Goal: Information Seeking & Learning: Find specific fact

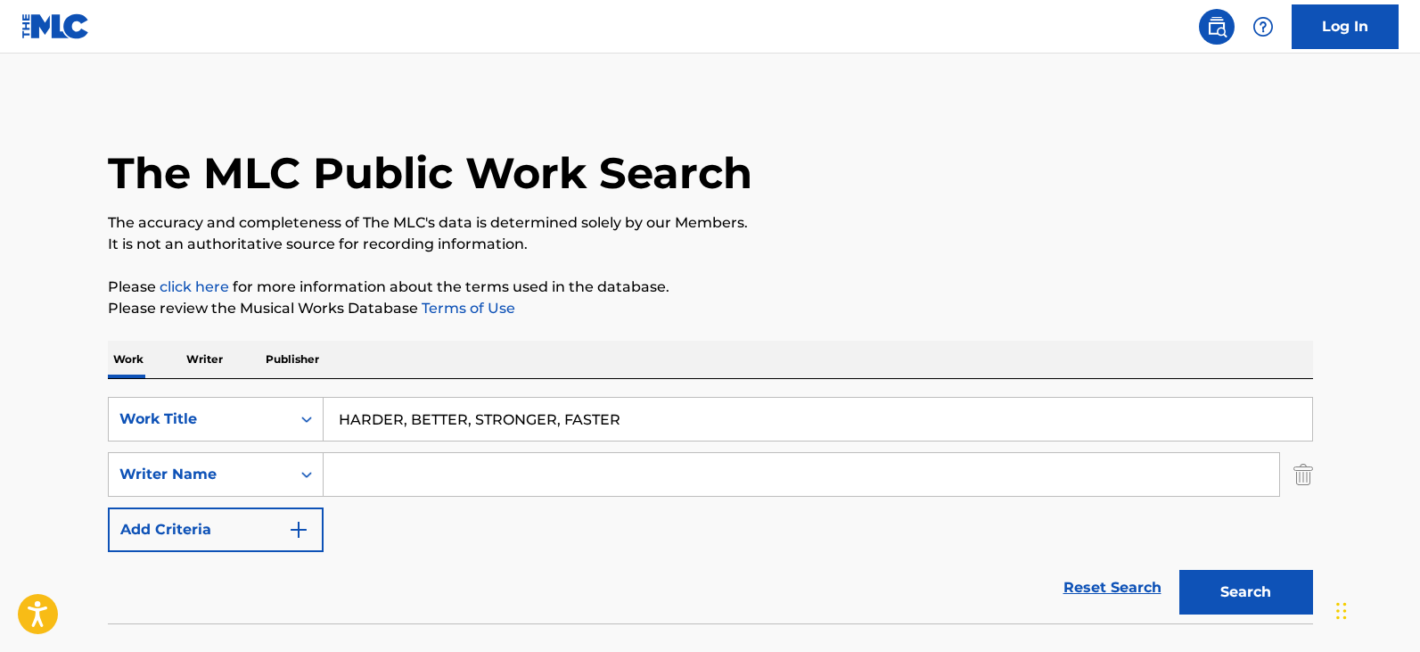
paste input "[PERSON_NAME]"
click at [481, 473] on input "[PERSON_NAME]" at bounding box center [802, 474] width 956 height 43
type input "[PERSON_NAME]"
click at [1180, 570] on button "Search" at bounding box center [1247, 592] width 134 height 45
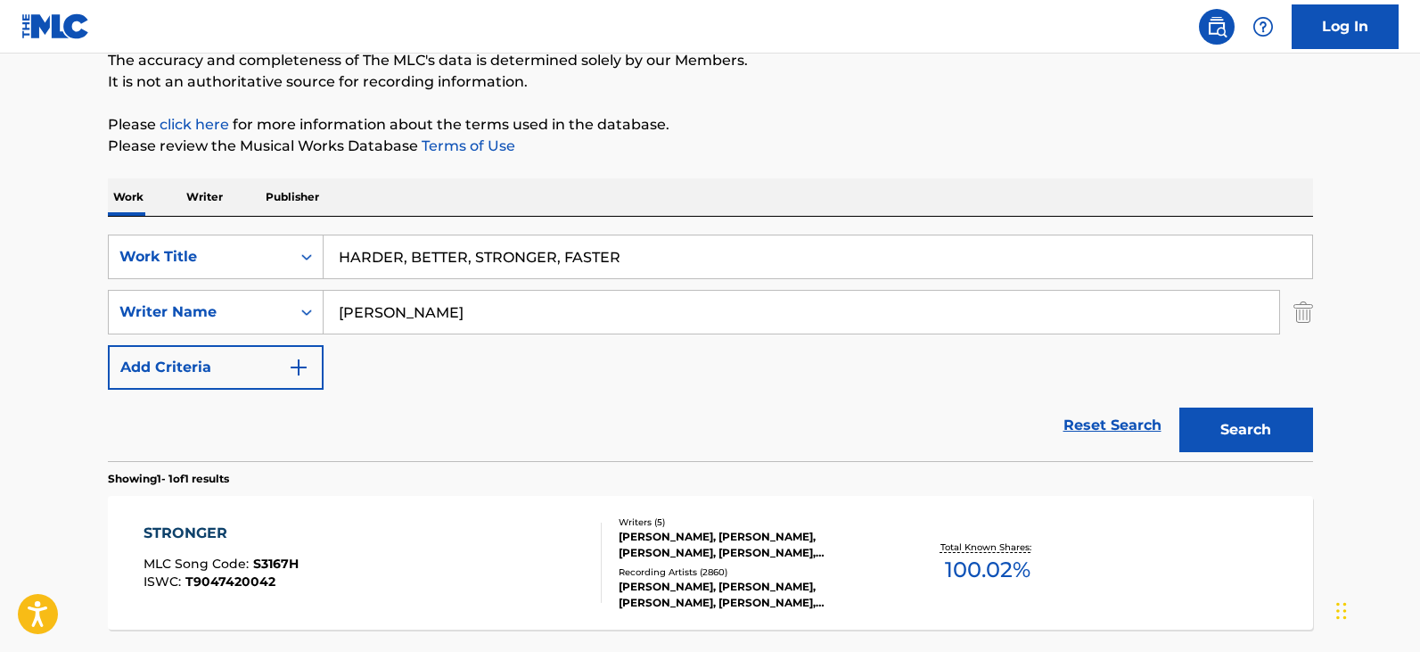
scroll to position [180, 0]
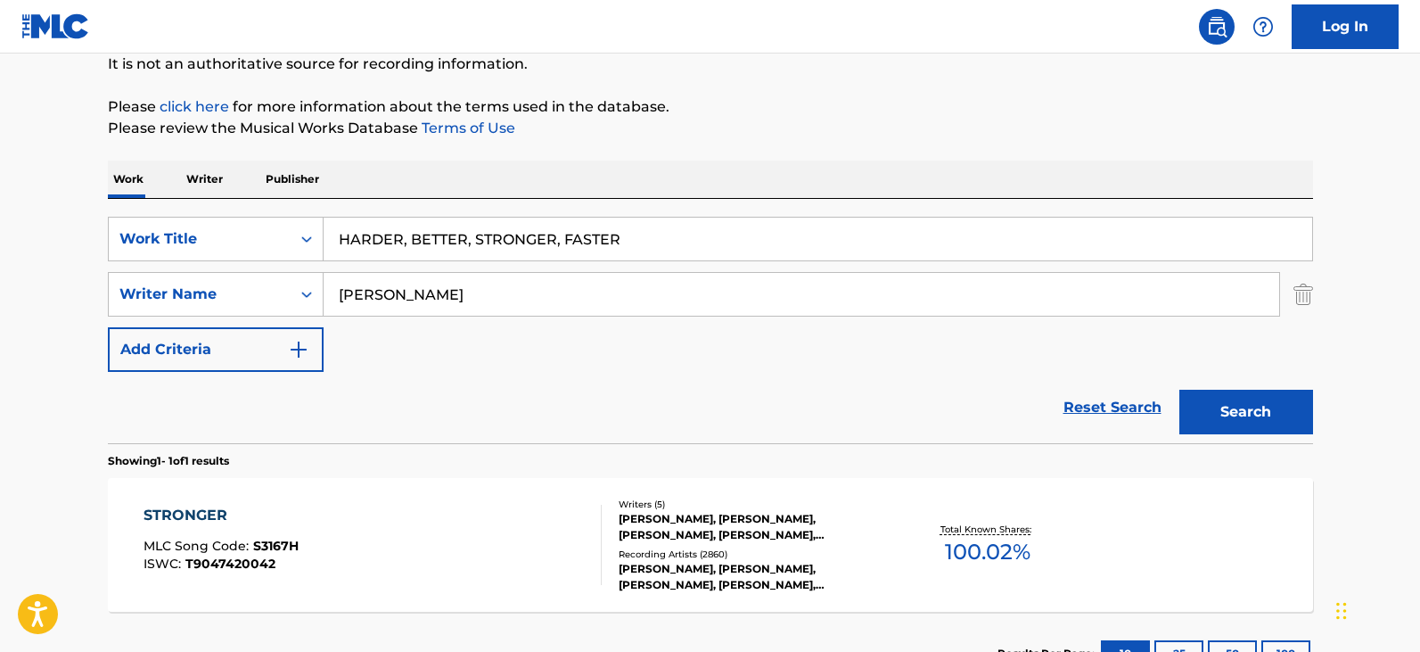
click at [331, 516] on div "STRONGER MLC Song Code : S3167H ISWC : T9047420042" at bounding box center [373, 545] width 458 height 80
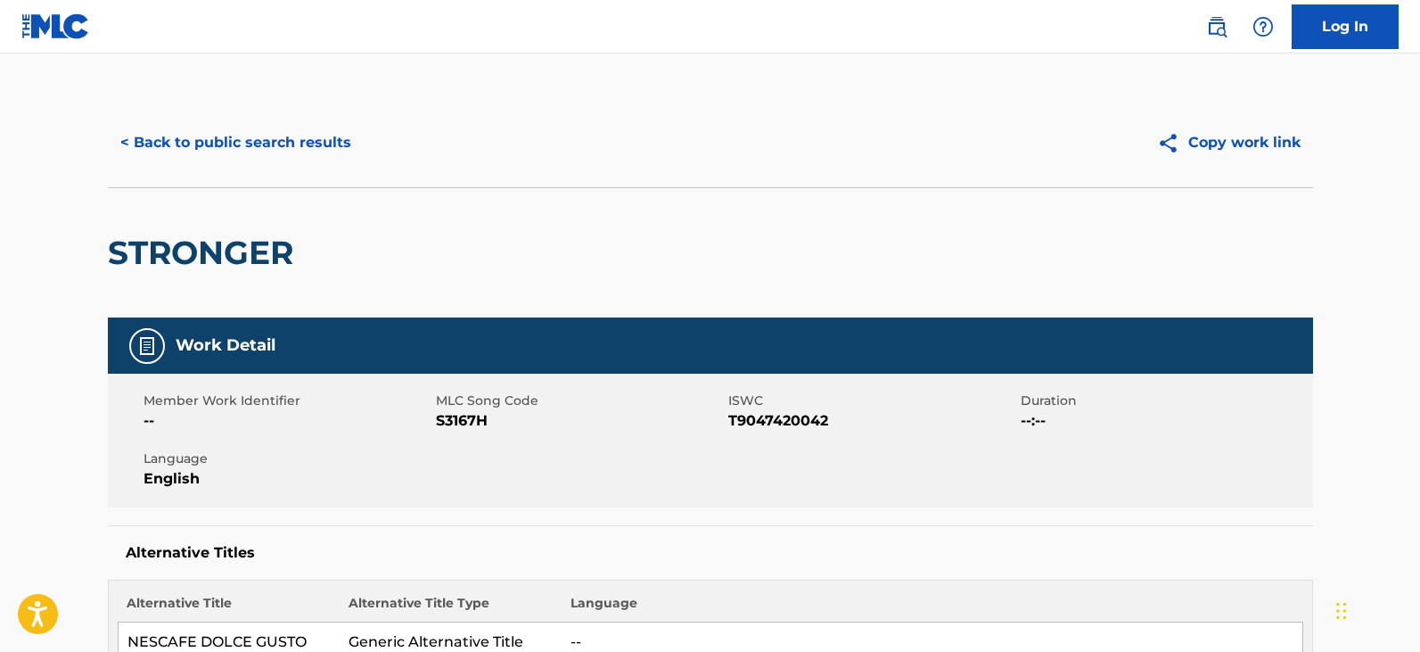
click at [243, 249] on h2 "STRONGER" at bounding box center [205, 253] width 194 height 40
click at [266, 155] on button "< Back to public search results" at bounding box center [236, 142] width 256 height 45
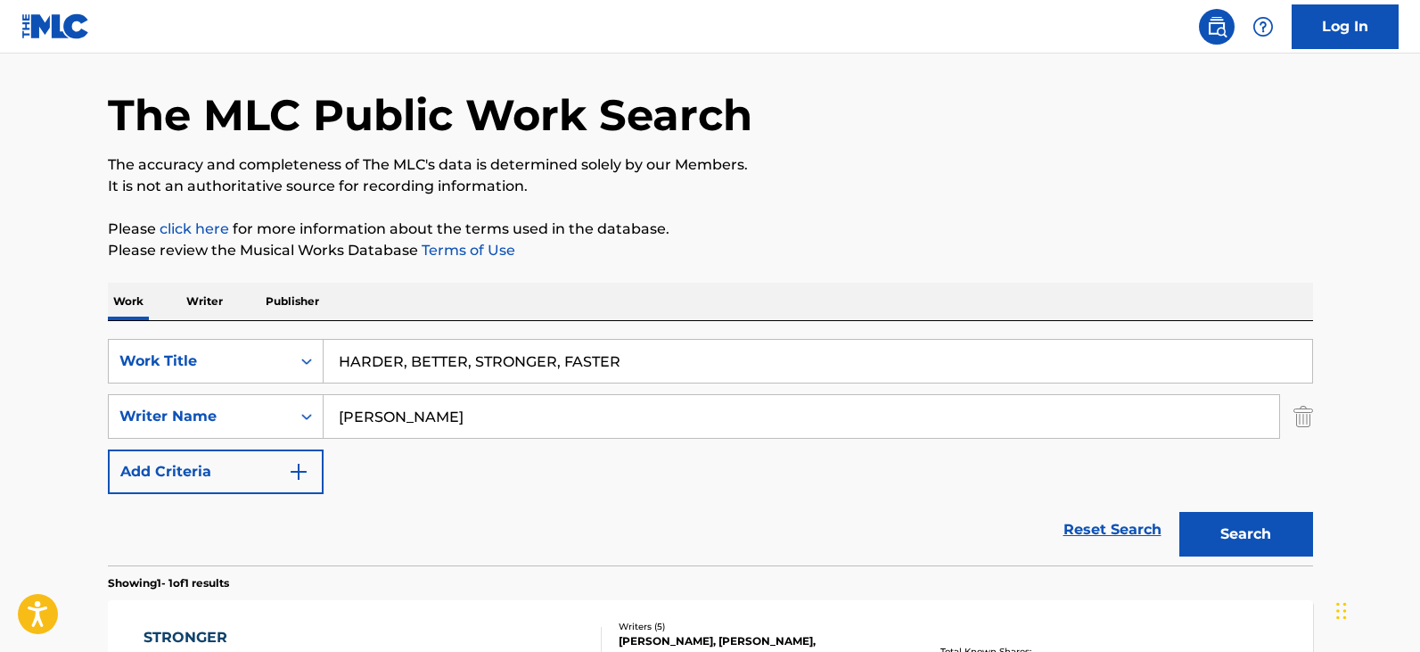
scroll to position [51, 0]
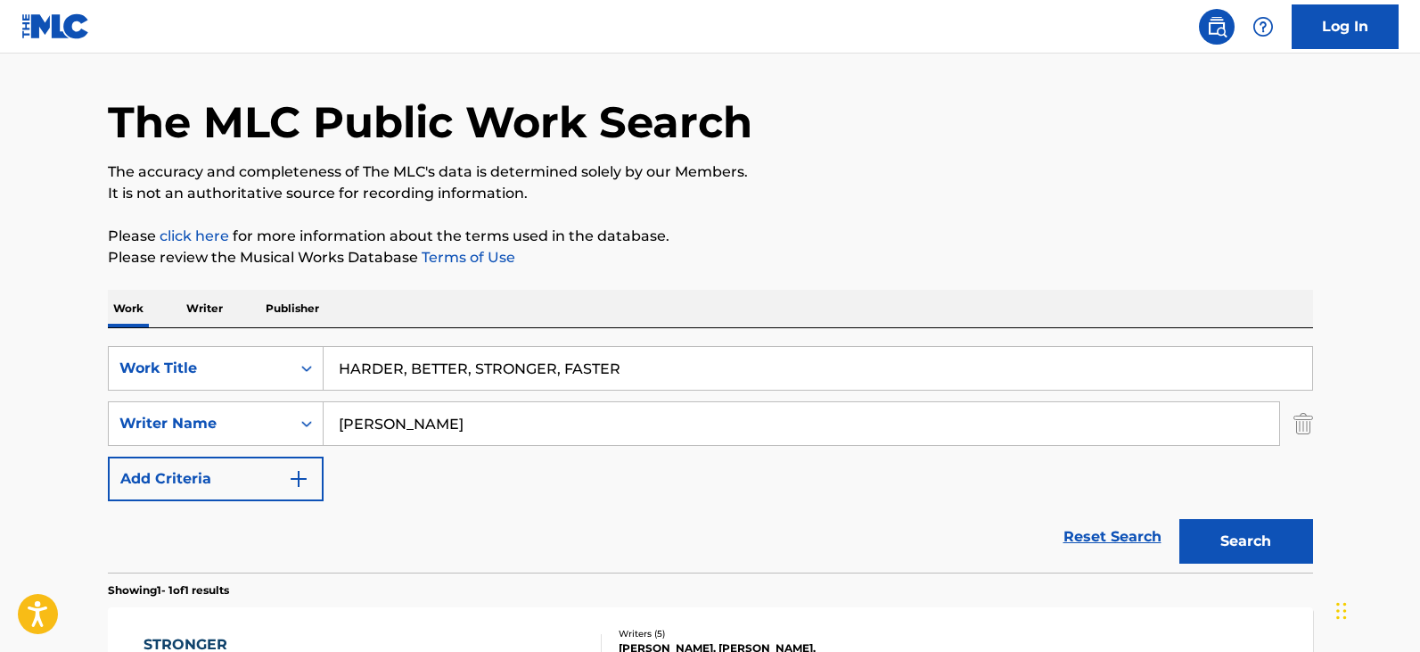
click at [502, 424] on input "[PERSON_NAME]" at bounding box center [802, 423] width 956 height 43
click at [501, 424] on input "[PERSON_NAME]" at bounding box center [802, 423] width 956 height 43
paste input "[PERSON_NAME]"
type input "[PERSON_NAME]"
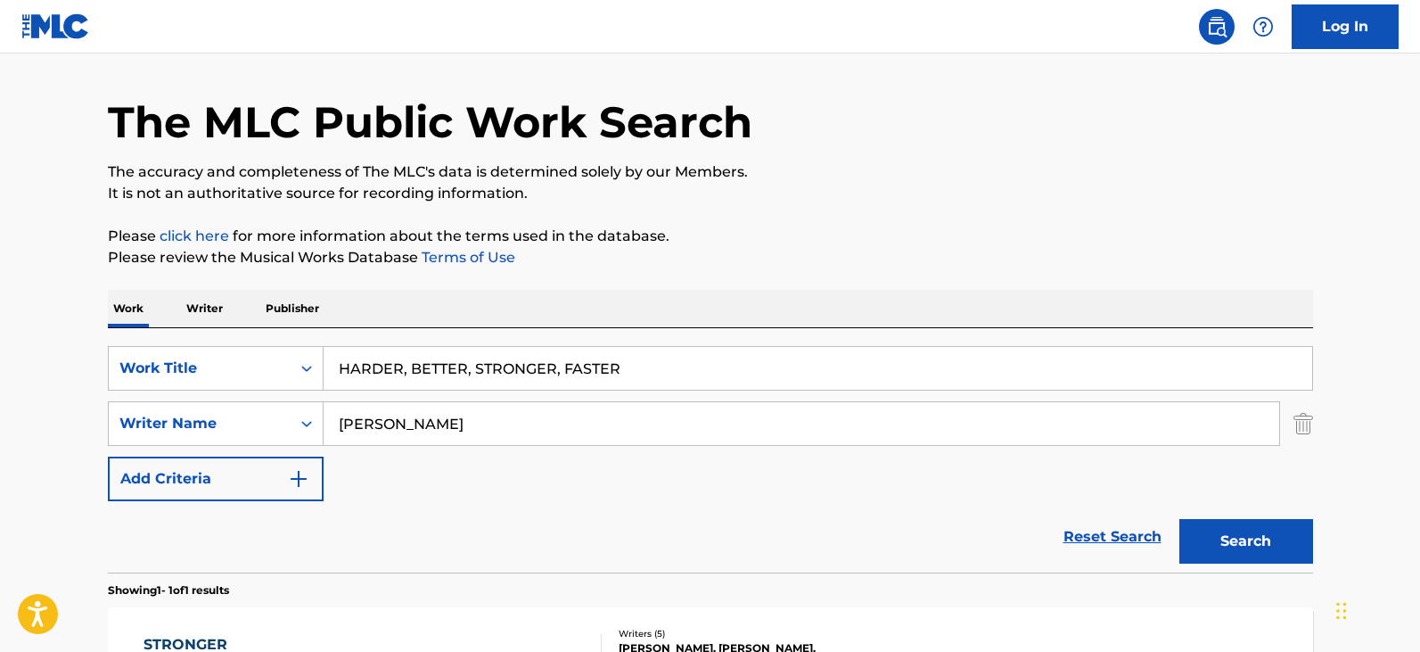
click at [1180, 519] on button "Search" at bounding box center [1247, 541] width 134 height 45
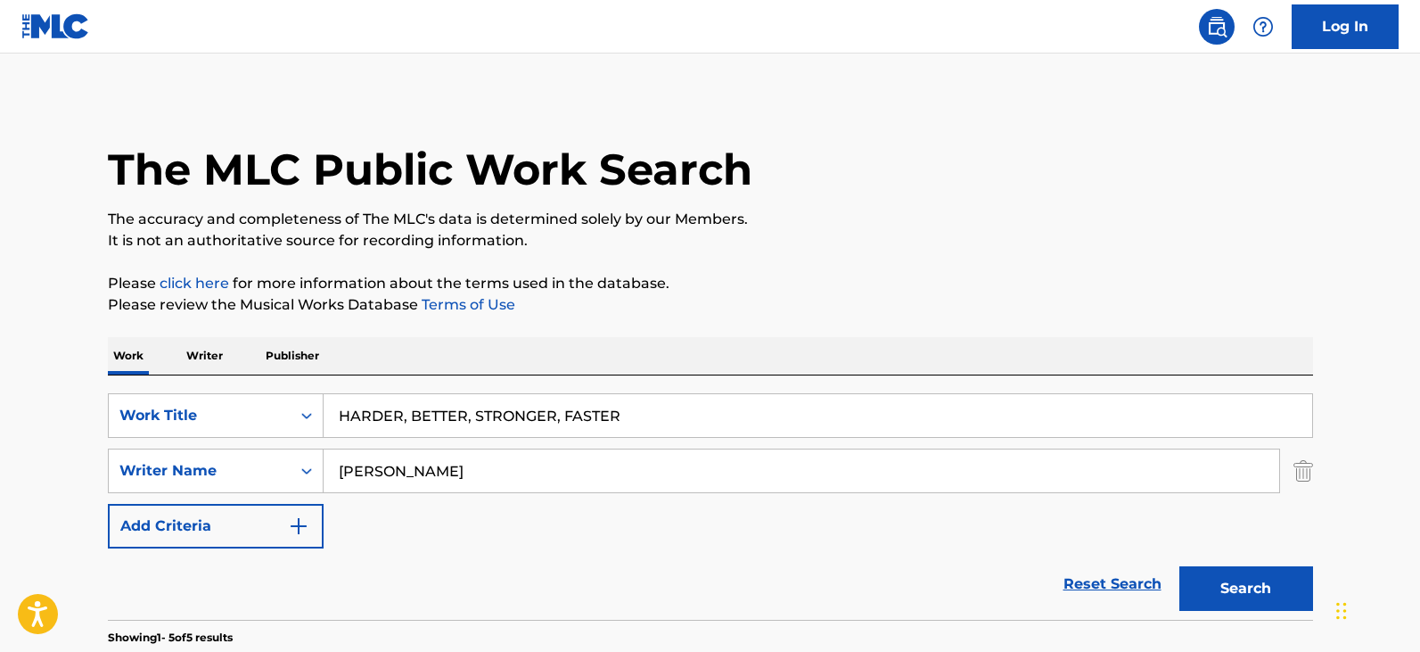
scroll to position [0, 0]
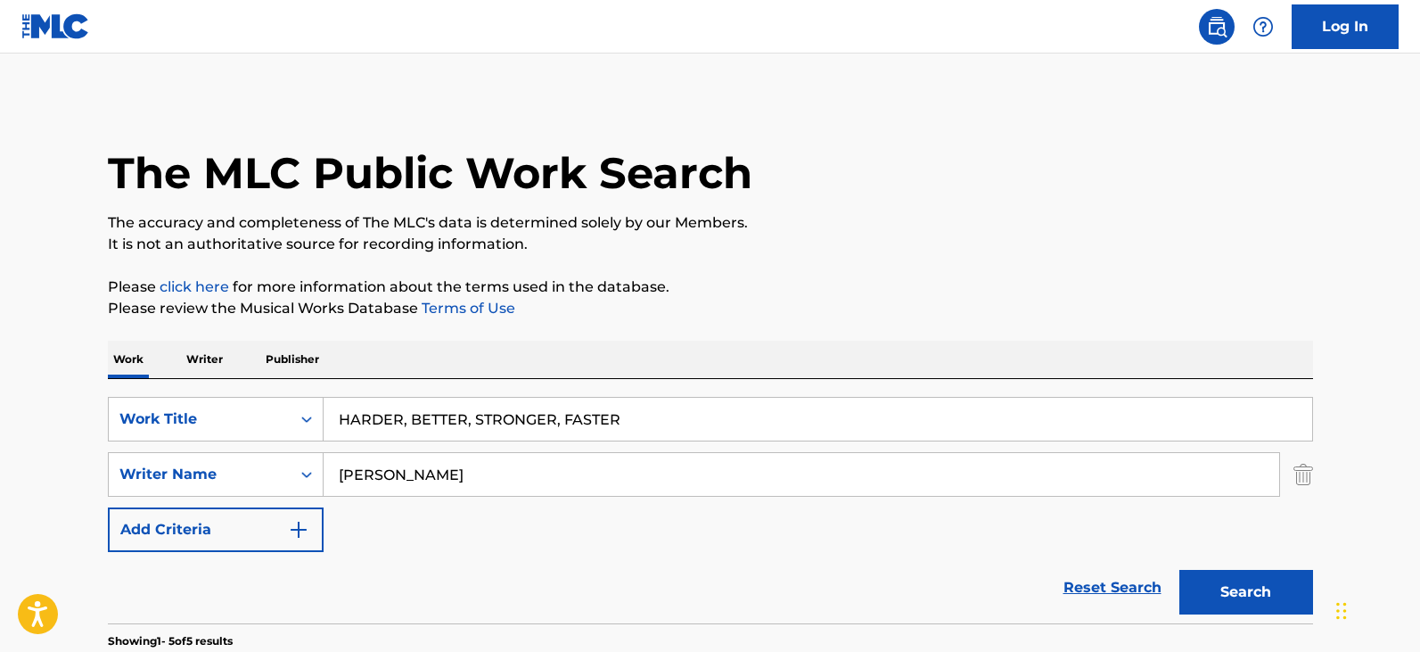
click at [544, 428] on input "HARDER, BETTER, STRONGER, FASTER" at bounding box center [818, 419] width 989 height 43
